Goal: Task Accomplishment & Management: Manage account settings

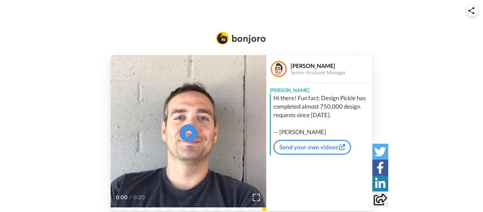
click at [203, 137] on video at bounding box center [189, 133] width 156 height 156
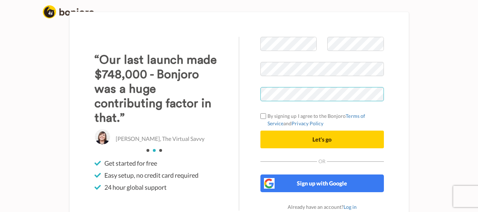
click at [238, 93] on div "Welcome to Bonjoro By signing up I agree to the Bonjoro Terms of Service and Pr…" at bounding box center [239, 124] width 340 height 224
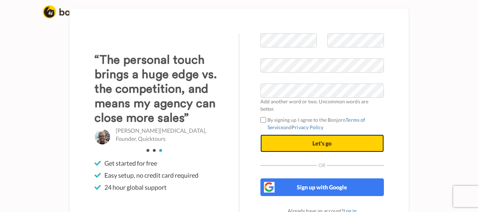
click at [308, 137] on button "Let's go" at bounding box center [321, 143] width 123 height 18
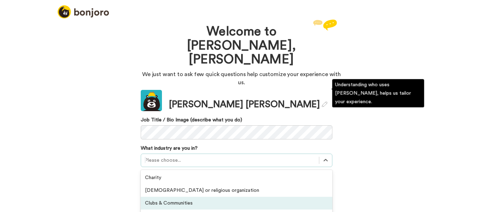
click at [152, 154] on div "option Clubs & Communities focused, 3 of 21. 21 results available. Use Up and D…" at bounding box center [237, 160] width 192 height 13
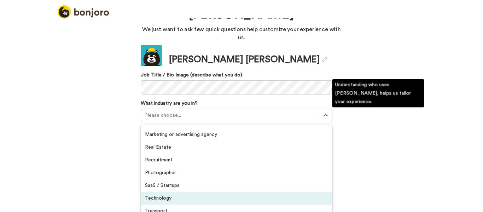
scroll to position [146, 0]
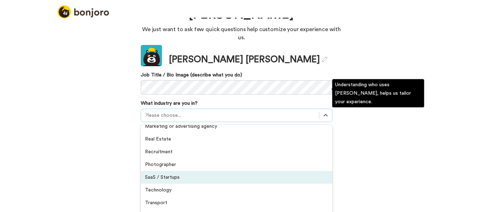
click at [168, 171] on div "SaaS / Startups" at bounding box center [237, 177] width 192 height 13
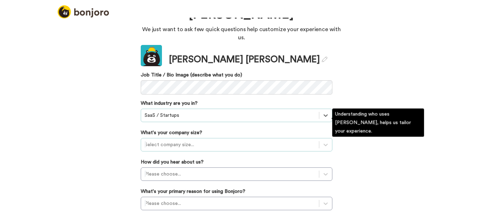
click at [153, 140] on div at bounding box center [230, 144] width 171 height 8
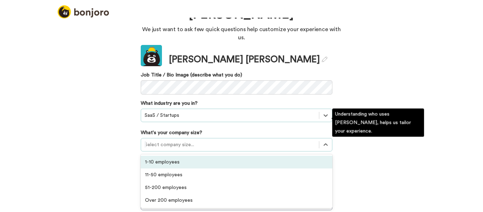
click at [152, 156] on div "1-10 employees" at bounding box center [237, 162] width 192 height 13
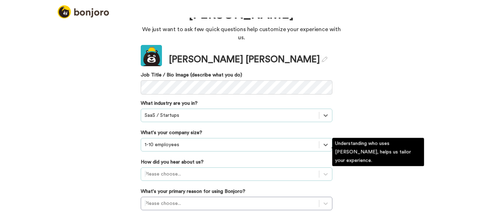
click at [151, 167] on div "Please choose..." at bounding box center [237, 173] width 192 height 13
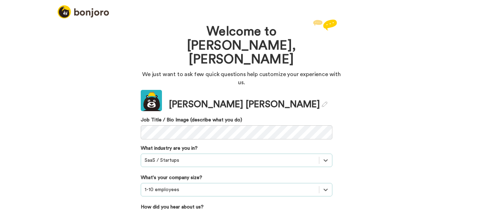
scroll to position [16, 0]
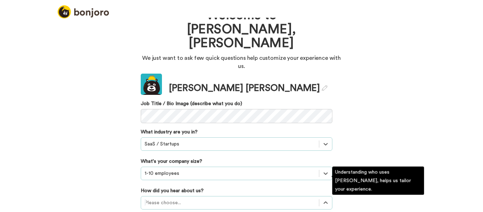
click at [162, 198] on div at bounding box center [230, 202] width 171 height 8
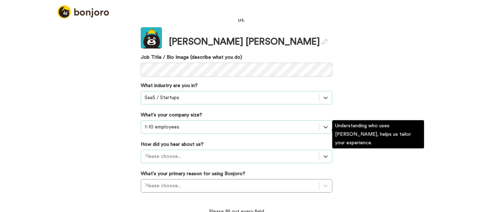
click at [157, 150] on div "Select is focused ,type to refine list, press Down to open the menu, Please cho…" at bounding box center [237, 156] width 192 height 13
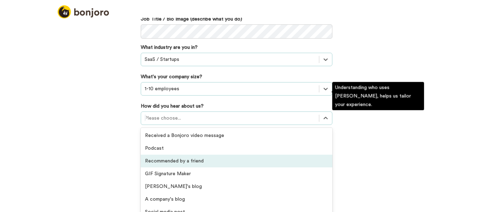
click at [183, 155] on div "Recommended by a friend" at bounding box center [237, 161] width 192 height 13
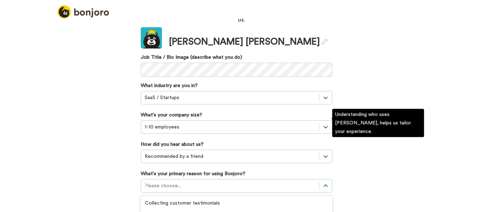
scroll to position [103, 0]
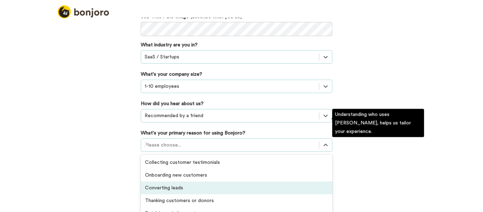
click at [163, 152] on div "option Converting leads focused, 3 of 6. 6 results available. Use Up and Down t…" at bounding box center [237, 144] width 192 height 13
click at [169, 181] on div "Converting leads" at bounding box center [237, 187] width 192 height 13
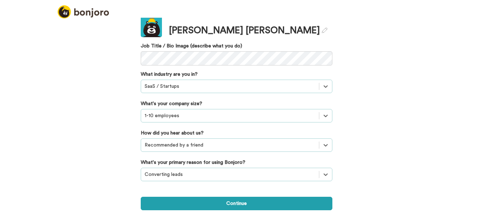
scroll to position [52, 0]
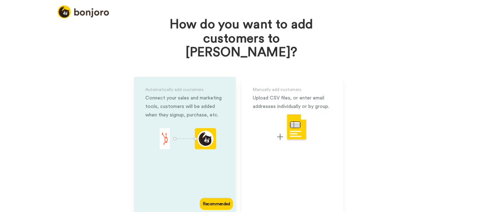
scroll to position [33, 0]
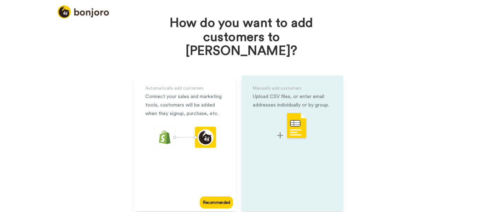
click at [291, 118] on img at bounding box center [292, 126] width 30 height 28
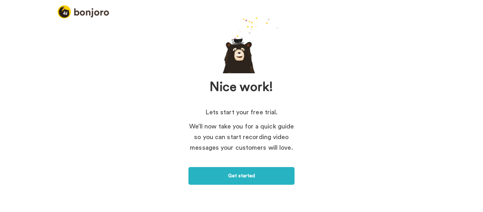
scroll to position [45, 0]
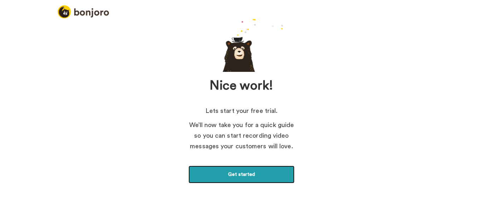
click at [237, 173] on link "Get started" at bounding box center [242, 175] width 106 height 18
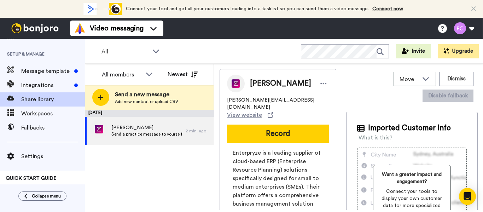
scroll to position [74, 0]
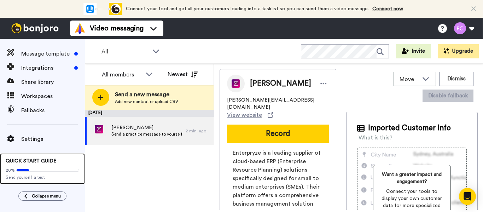
click at [27, 175] on span "Send yourself a test" at bounding box center [43, 177] width 74 height 6
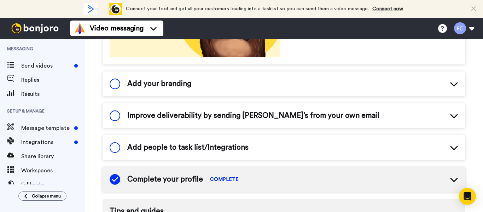
scroll to position [189, 0]
click at [157, 82] on span "Add your branding" at bounding box center [159, 83] width 64 height 11
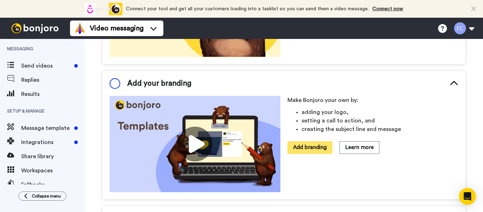
click at [300, 145] on button "Add branding" at bounding box center [310, 147] width 45 height 12
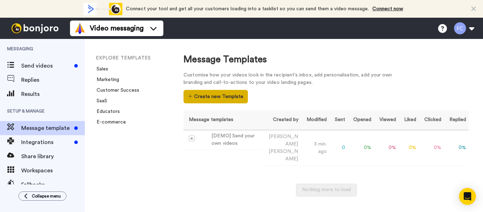
click at [213, 97] on button "Create new Template" at bounding box center [216, 96] width 64 height 13
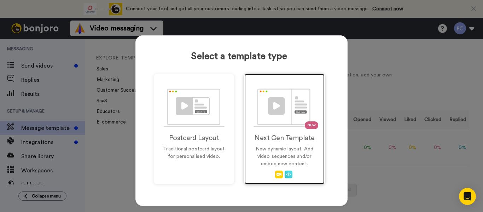
click at [271, 109] on img at bounding box center [285, 107] width 62 height 39
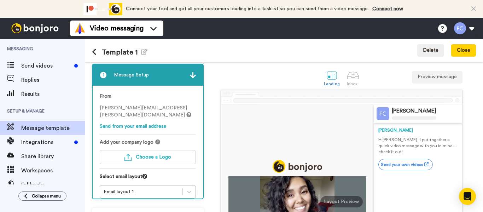
scroll to position [3, 0]
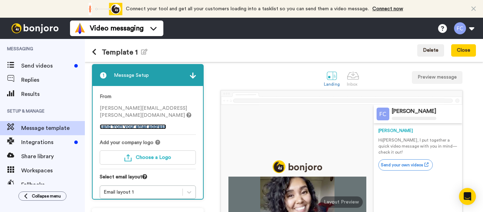
click at [143, 124] on link "Send from your email address" at bounding box center [133, 126] width 67 height 5
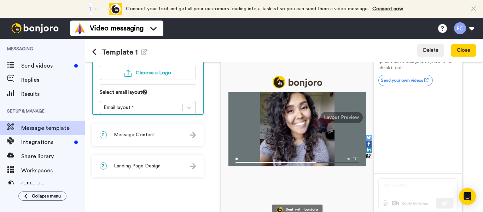
scroll to position [122, 0]
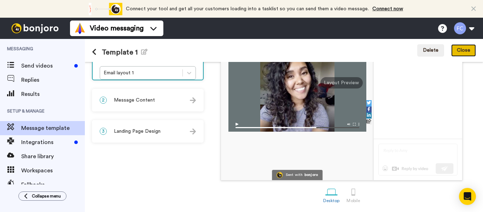
click at [466, 46] on button "Close" at bounding box center [463, 50] width 25 height 13
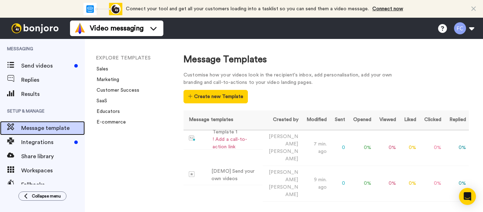
click at [29, 129] on span "Message template" at bounding box center [53, 128] width 64 height 8
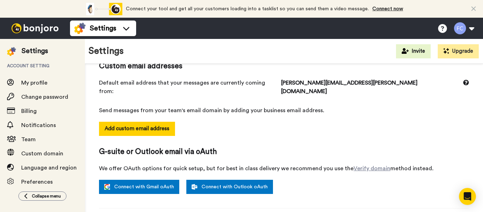
scroll to position [67, 0]
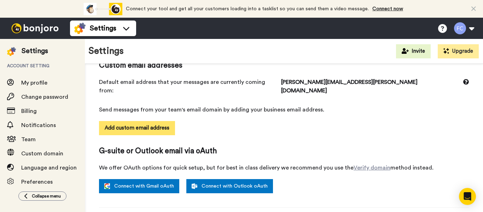
click at [132, 121] on button "Add custom email address" at bounding box center [137, 128] width 76 height 14
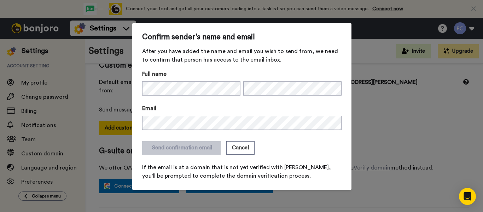
click at [183, 135] on form "Full name Email Send confirmation email Cancel If the email is at a domain that…" at bounding box center [242, 125] width 200 height 110
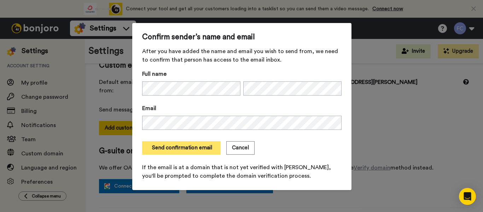
click at [175, 148] on button "Send confirmation email" at bounding box center [181, 147] width 79 height 13
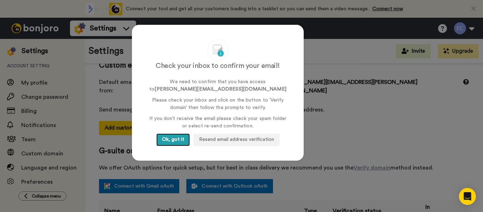
click at [169, 139] on button "Ok, got it" at bounding box center [173, 139] width 34 height 13
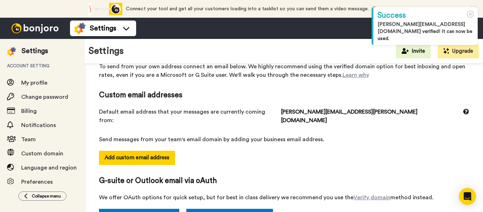
scroll to position [37, 0]
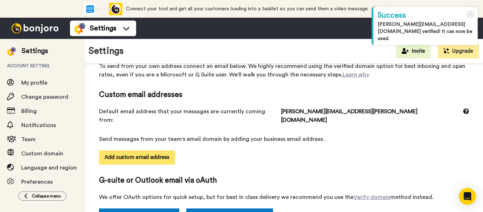
click at [128, 150] on button "Add custom email address" at bounding box center [137, 157] width 76 height 14
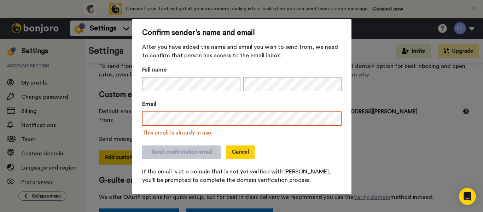
click at [235, 151] on button "Cancel" at bounding box center [240, 151] width 28 height 13
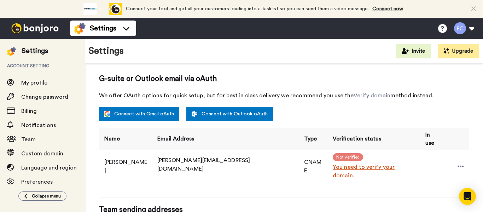
scroll to position [139, 0]
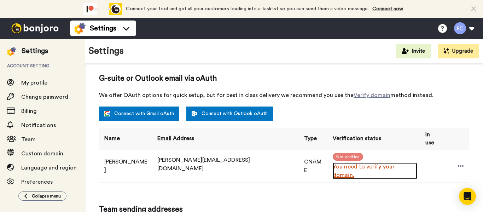
click at [333, 162] on link "You need to verify your domain." at bounding box center [375, 170] width 85 height 17
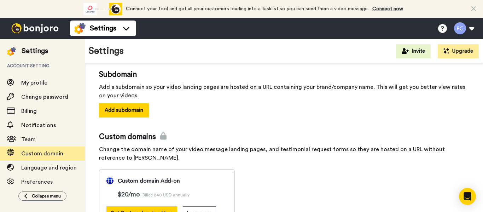
scroll to position [40, 0]
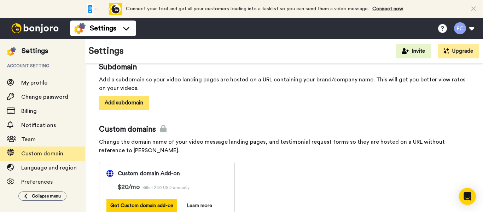
click at [125, 104] on button "Add subdomain" at bounding box center [124, 103] width 50 height 14
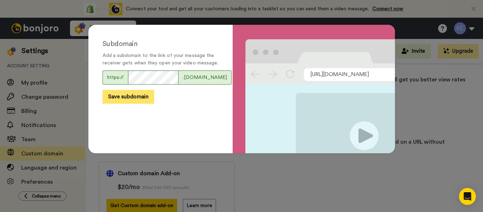
click at [124, 104] on button "Save subdomain" at bounding box center [129, 97] width 52 height 14
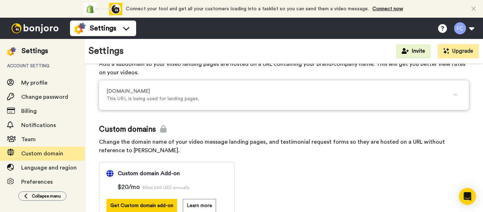
scroll to position [0, 0]
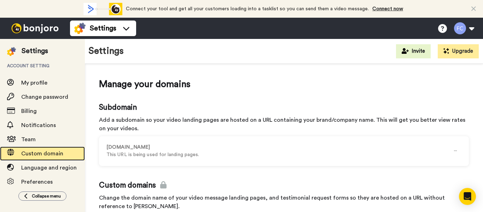
click at [42, 151] on span "Custom domain" at bounding box center [42, 154] width 42 height 6
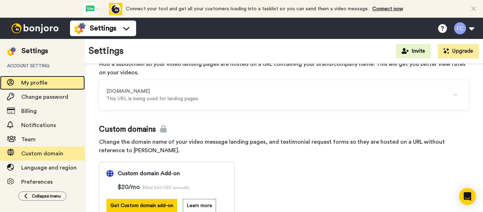
click at [31, 83] on span "My profile" at bounding box center [34, 83] width 26 height 6
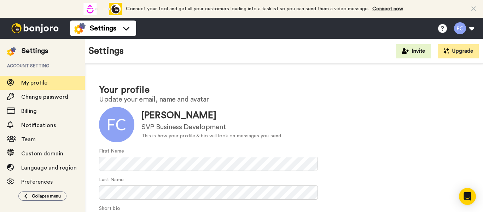
click at [39, 28] on img at bounding box center [34, 28] width 53 height 10
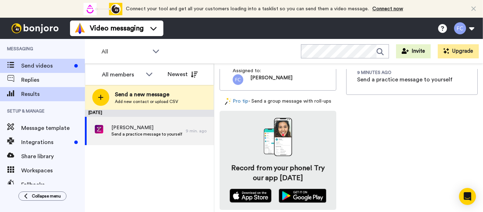
scroll to position [74, 0]
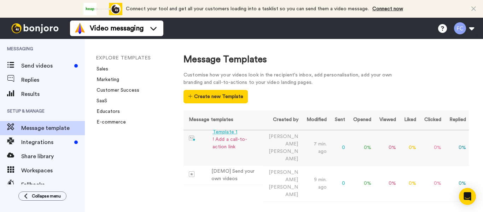
click at [223, 141] on div "! Add a call-to-action link" at bounding box center [236, 143] width 47 height 15
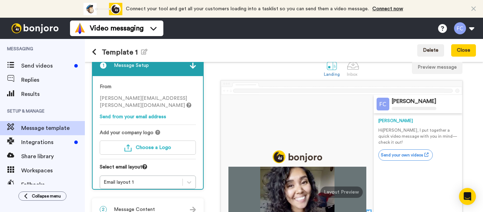
scroll to position [20, 0]
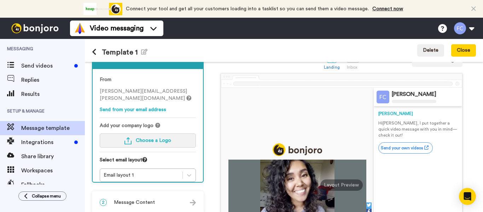
click at [143, 138] on span "Choose a Logo" at bounding box center [153, 140] width 35 height 5
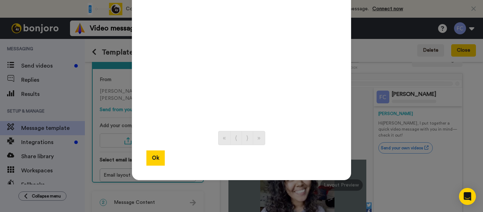
scroll to position [0, 0]
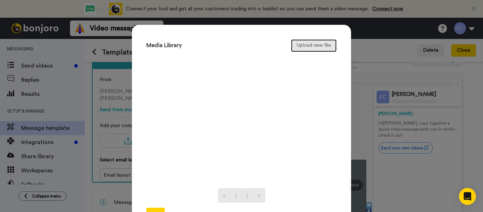
click at [314, 47] on button "Upload new file" at bounding box center [314, 45] width 46 height 13
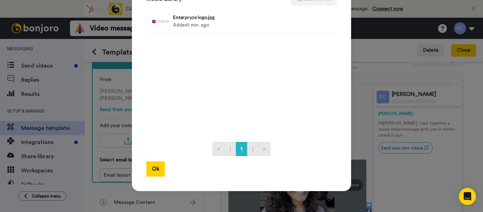
scroll to position [51, 0]
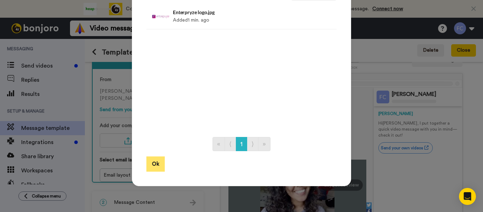
click at [153, 166] on button "Ok" at bounding box center [155, 163] width 18 height 15
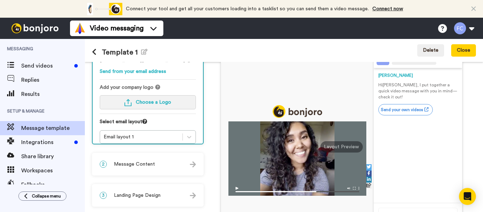
scroll to position [59, 0]
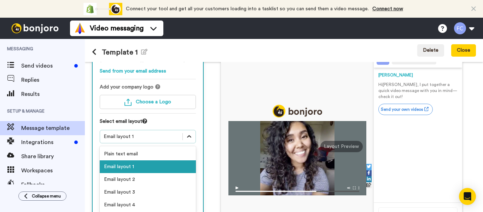
click at [189, 133] on icon at bounding box center [189, 136] width 7 height 7
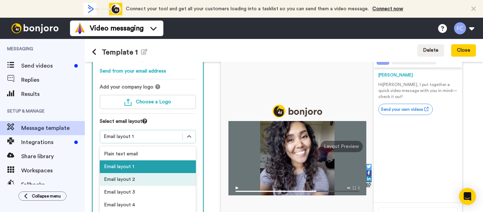
click at [160, 173] on div "Email layout 2" at bounding box center [148, 179] width 96 height 13
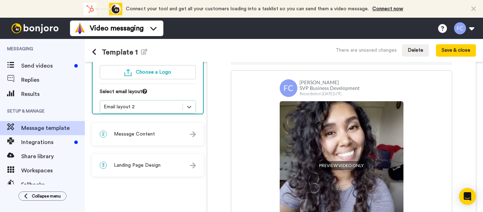
scroll to position [86, 0]
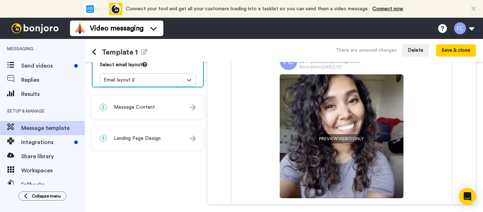
click at [160, 173] on div "1 Message Setup From [PERSON_NAME][EMAIL_ADDRESS][PERSON_NAME][DOMAIN_NAME] Sen…" at bounding box center [149, 91] width 115 height 279
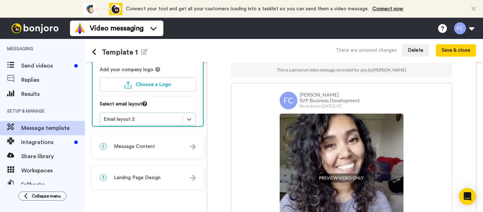
scroll to position [76, 0]
click at [192, 116] on icon at bounding box center [189, 119] width 7 height 7
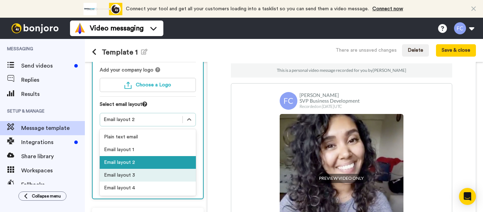
click at [149, 169] on div "Email layout 3" at bounding box center [148, 175] width 96 height 13
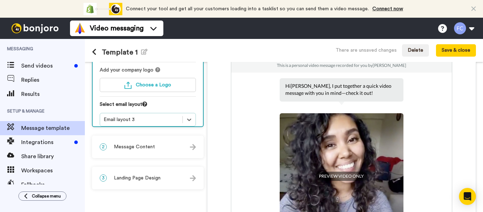
scroll to position [1, 0]
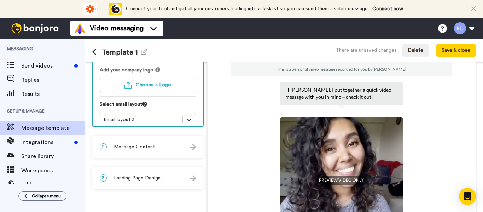
click at [191, 116] on icon at bounding box center [189, 119] width 7 height 7
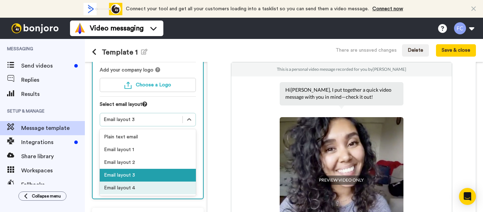
click at [145, 181] on div "Email layout 4" at bounding box center [148, 187] width 96 height 13
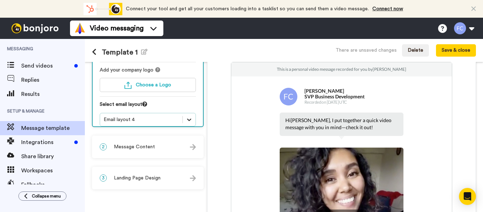
click at [187, 116] on icon at bounding box center [189, 119] width 7 height 7
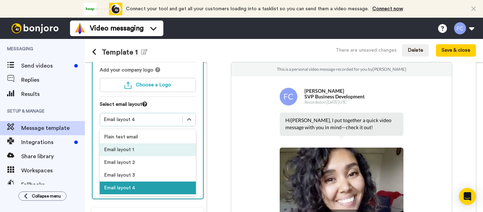
click at [142, 143] on div "Email layout 1" at bounding box center [148, 149] width 96 height 13
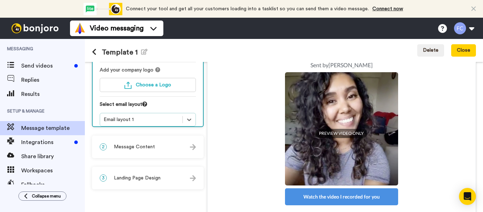
scroll to position [0, 0]
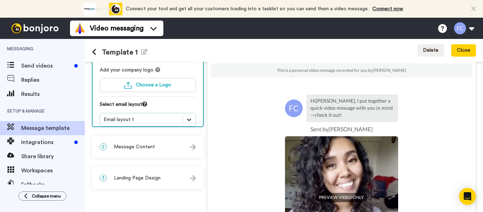
click at [192, 116] on icon at bounding box center [189, 119] width 7 height 7
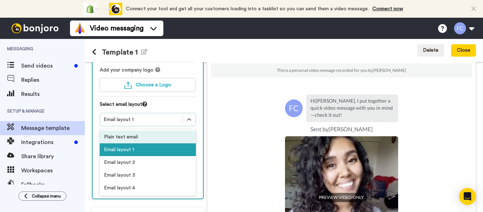
click at [121, 131] on div "Plain text email" at bounding box center [148, 137] width 96 height 13
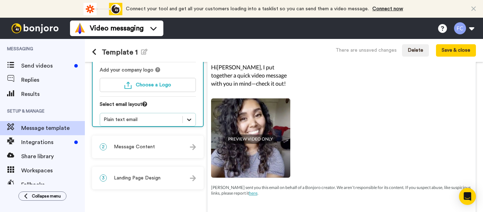
click at [192, 116] on icon at bounding box center [189, 119] width 7 height 7
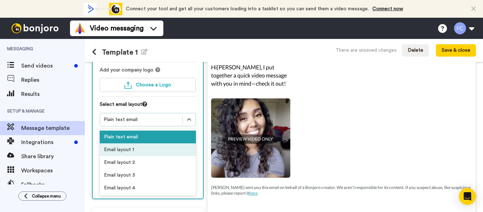
click at [127, 143] on div "Email layout 1" at bounding box center [148, 149] width 96 height 13
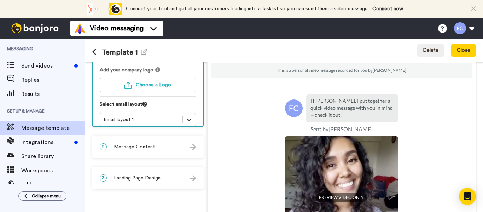
click at [195, 113] on div at bounding box center [189, 119] width 13 height 13
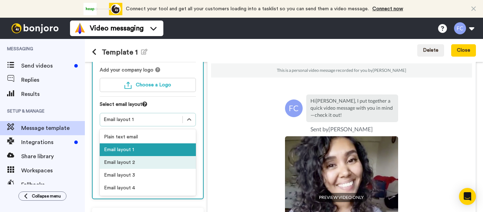
click at [133, 157] on div "Email layout 2" at bounding box center [148, 162] width 96 height 13
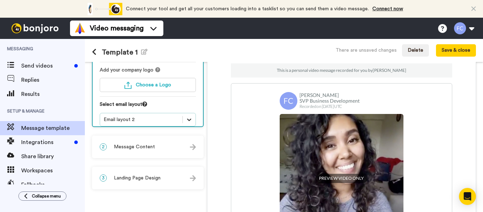
click at [191, 116] on icon at bounding box center [189, 119] width 7 height 7
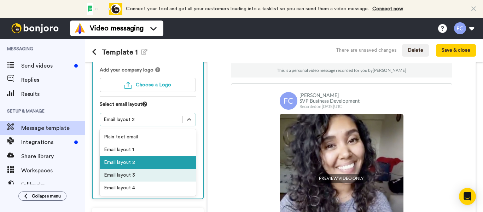
click at [150, 171] on div "Email layout 3" at bounding box center [148, 175] width 96 height 13
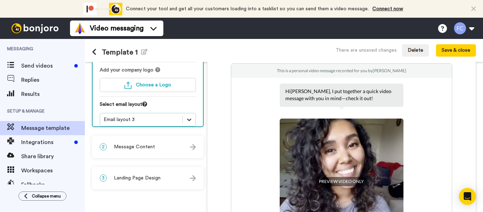
click at [191, 116] on icon at bounding box center [189, 119] width 7 height 7
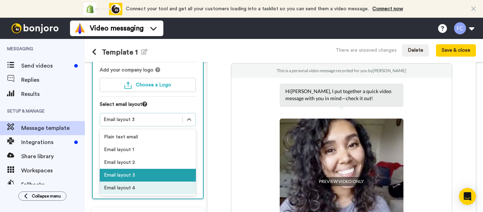
click at [144, 184] on div "Email layout 4" at bounding box center [148, 187] width 96 height 13
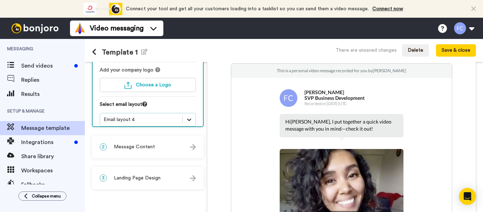
click at [188, 116] on icon at bounding box center [189, 119] width 7 height 7
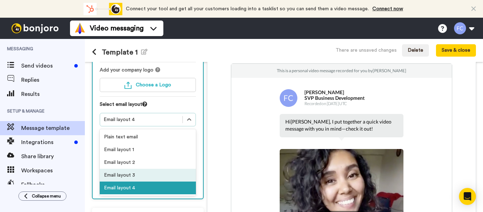
click at [140, 169] on div "Email layout 3" at bounding box center [148, 175] width 96 height 13
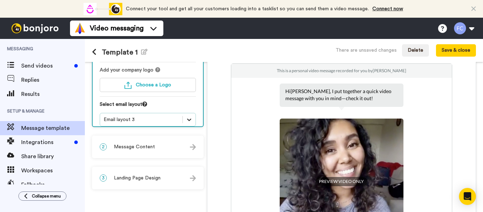
click at [187, 116] on icon at bounding box center [189, 119] width 7 height 7
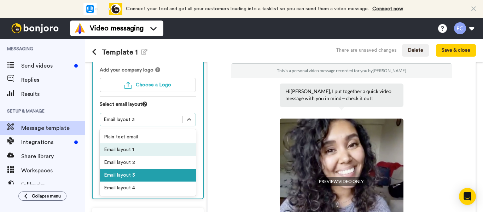
click at [138, 143] on div "Email layout 1" at bounding box center [148, 149] width 96 height 13
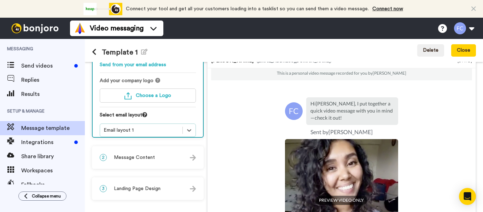
scroll to position [64, 0]
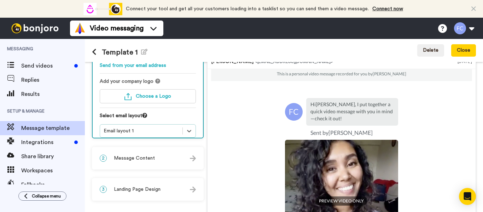
click at [149, 157] on span "Message Content" at bounding box center [134, 158] width 41 height 7
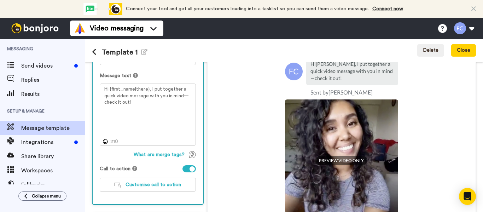
scroll to position [104, 0]
click at [152, 184] on span "Customise call to action" at bounding box center [154, 185] width 56 height 5
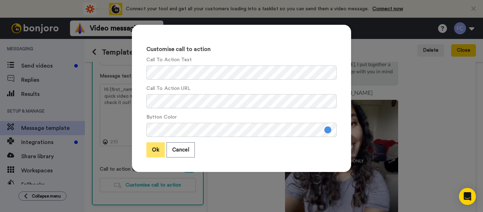
click at [151, 148] on button "Ok" at bounding box center [155, 149] width 18 height 15
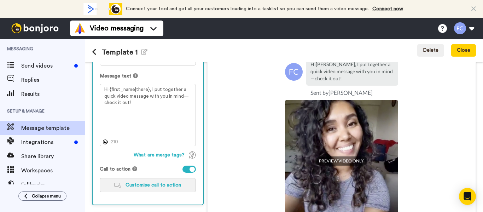
scroll to position [139, 0]
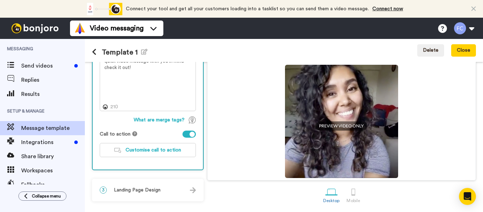
click at [128, 189] on span "Landing Page Design" at bounding box center [137, 189] width 47 height 7
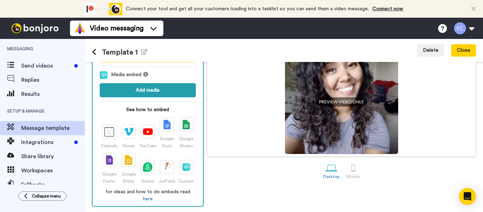
scroll to position [0, 0]
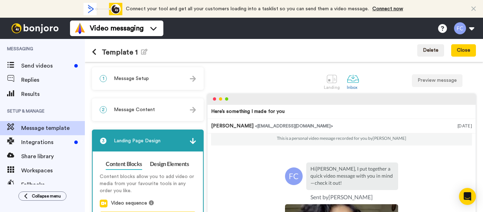
click at [130, 80] on span "Message Setup" at bounding box center [131, 78] width 35 height 7
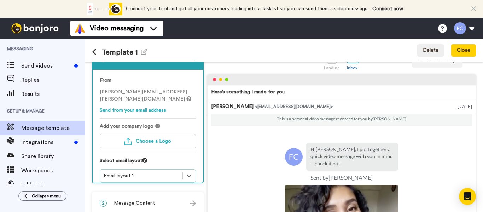
scroll to position [24, 0]
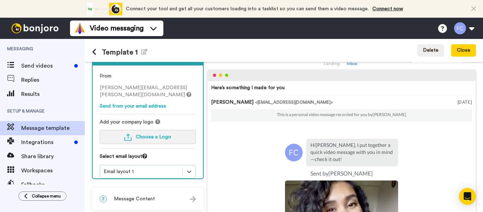
click at [149, 134] on span "Choose a Logo" at bounding box center [153, 136] width 35 height 5
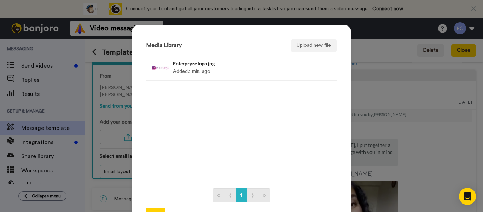
scroll to position [57, 0]
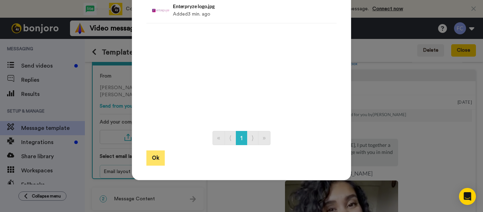
click at [150, 159] on button "Ok" at bounding box center [155, 157] width 18 height 15
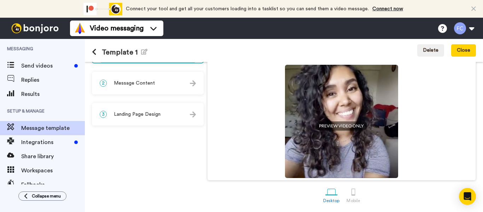
scroll to position [0, 0]
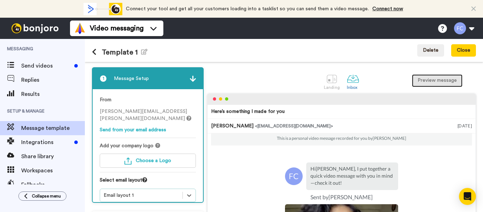
click at [435, 77] on button "Preview message" at bounding box center [437, 80] width 51 height 13
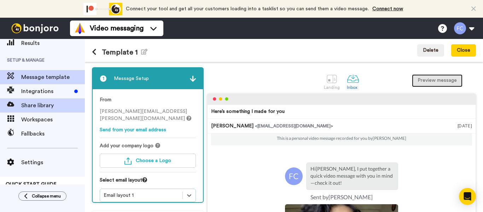
scroll to position [74, 0]
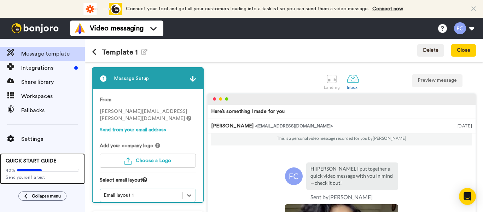
click at [28, 163] on div "QUICK START GUIDE 40% Send yourself a test" at bounding box center [42, 168] width 85 height 31
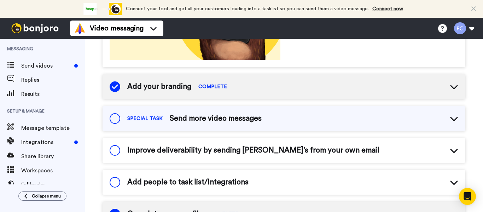
scroll to position [194, 0]
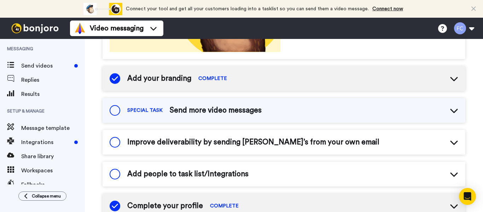
click at [450, 110] on icon at bounding box center [454, 110] width 8 height 8
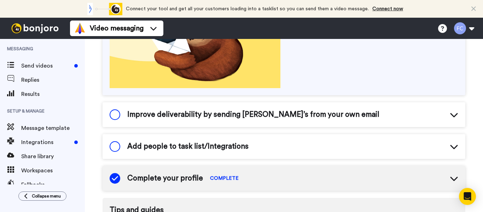
scroll to position [327, 0]
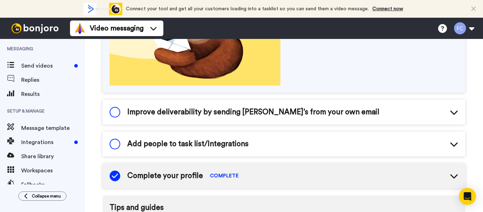
click at [260, 109] on span "Improve deliverability by sending [PERSON_NAME]’s from your own email" at bounding box center [253, 112] width 252 height 11
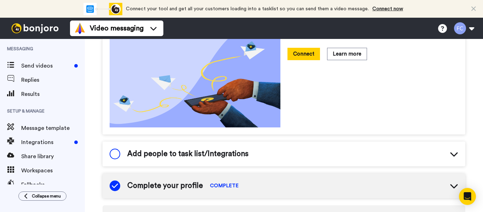
scroll to position [440, 0]
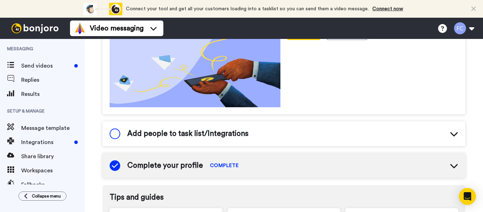
click at [253, 131] on div "Add people to task list/Integrations" at bounding box center [284, 133] width 363 height 25
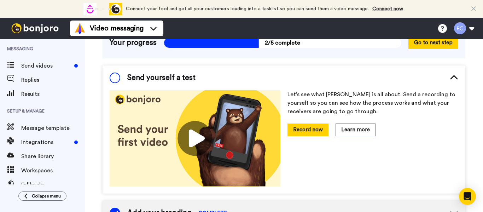
scroll to position [0, 0]
